Goal: Task Accomplishment & Management: Manage account settings

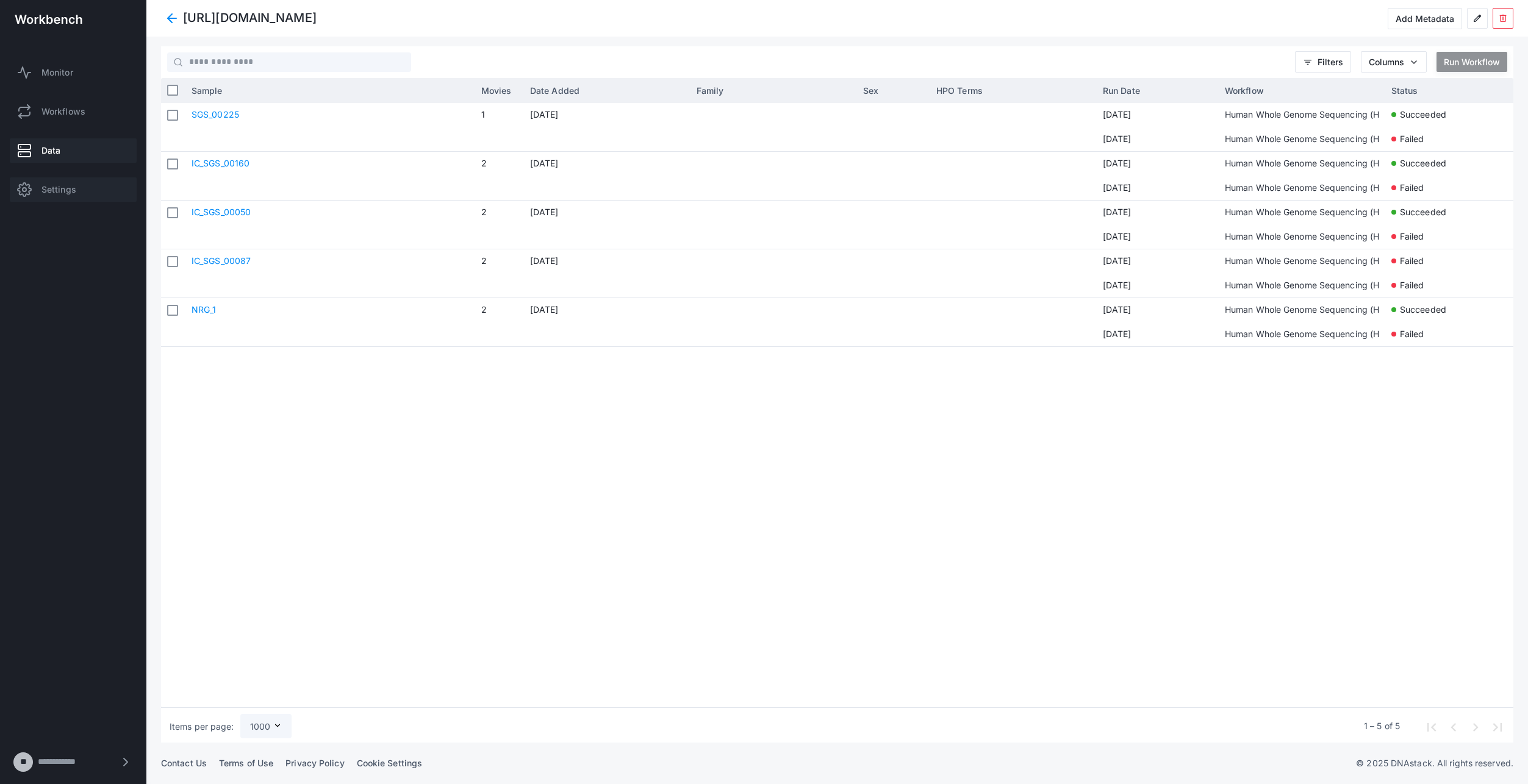
click at [63, 192] on span "Settings" at bounding box center [59, 190] width 35 height 12
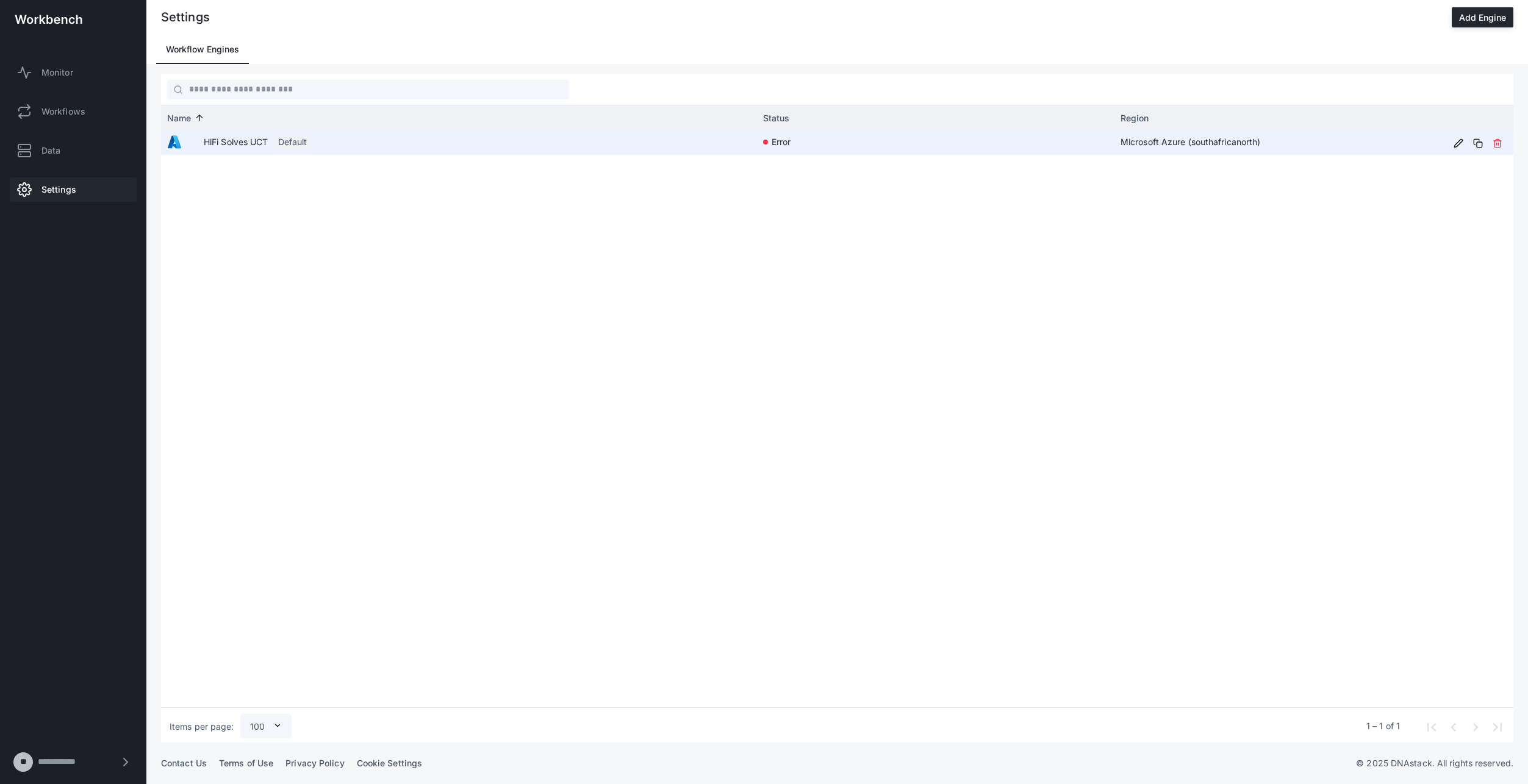
click at [611, 149] on app-col-name-cell-renderer "HiFi Solves UCT Default" at bounding box center [459, 142] width 584 height 23
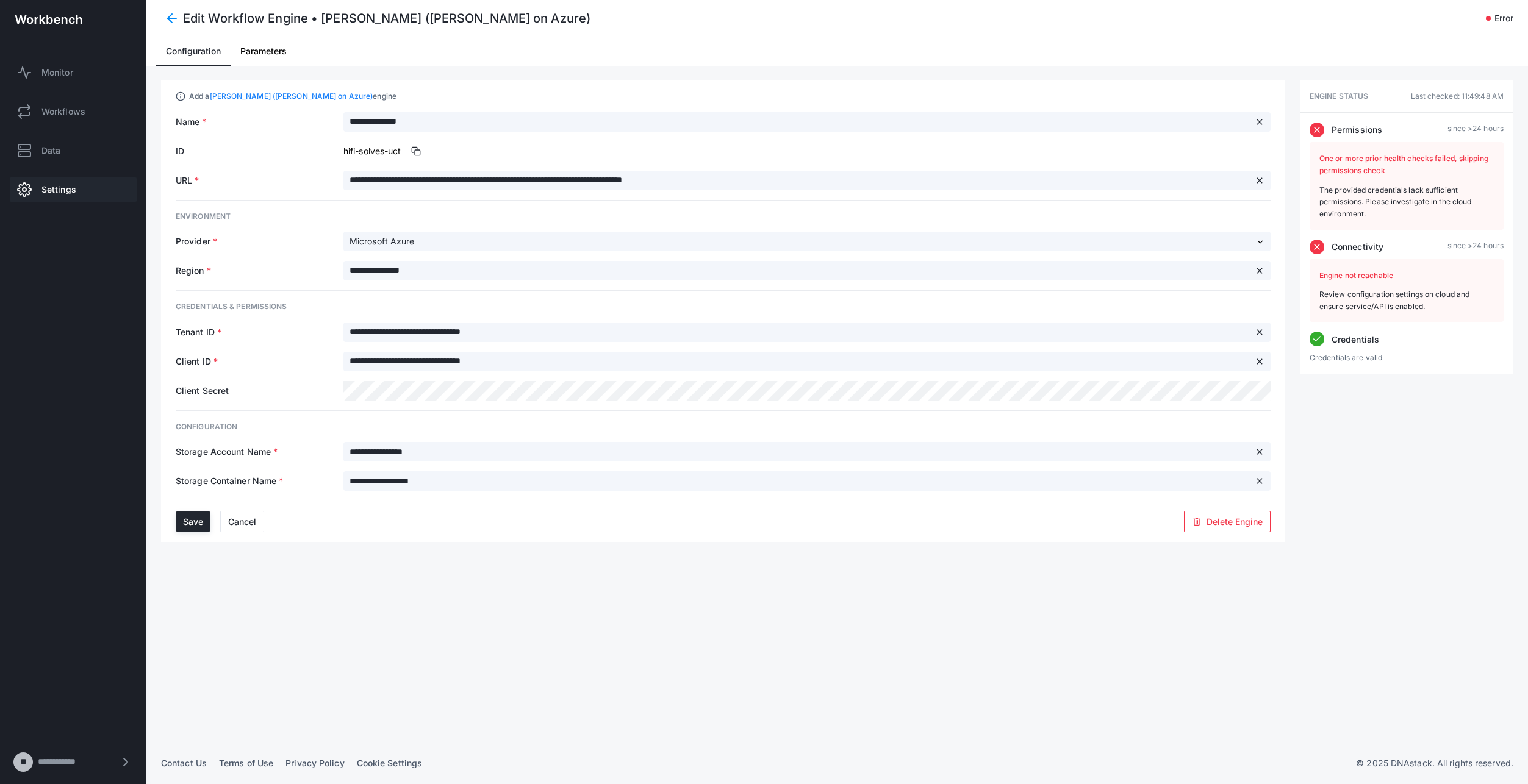
click at [264, 49] on span "Parameters" at bounding box center [263, 51] width 46 height 9
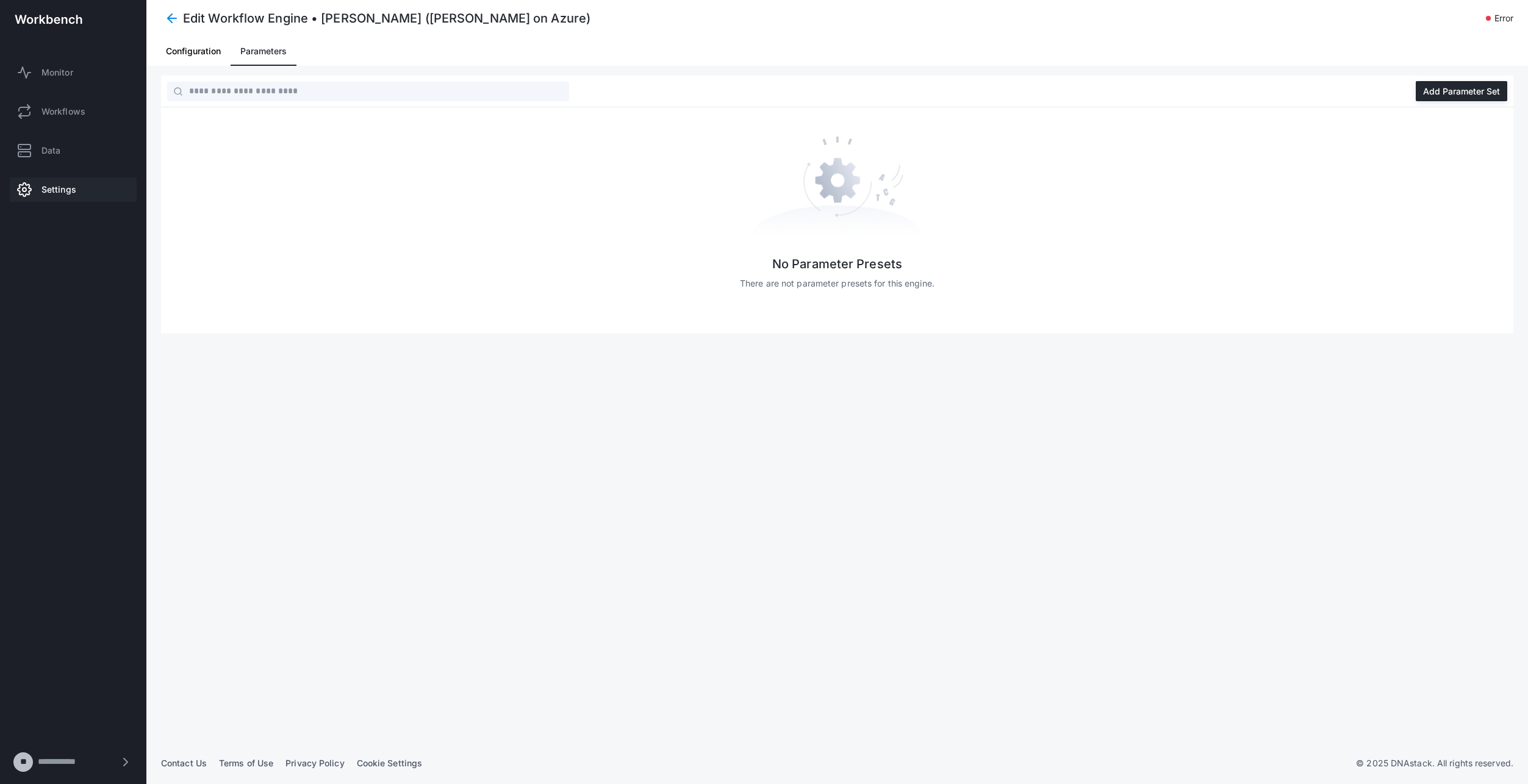
click at [201, 52] on span "Configuration" at bounding box center [193, 51] width 55 height 9
